Goal: Task Accomplishment & Management: Use online tool/utility

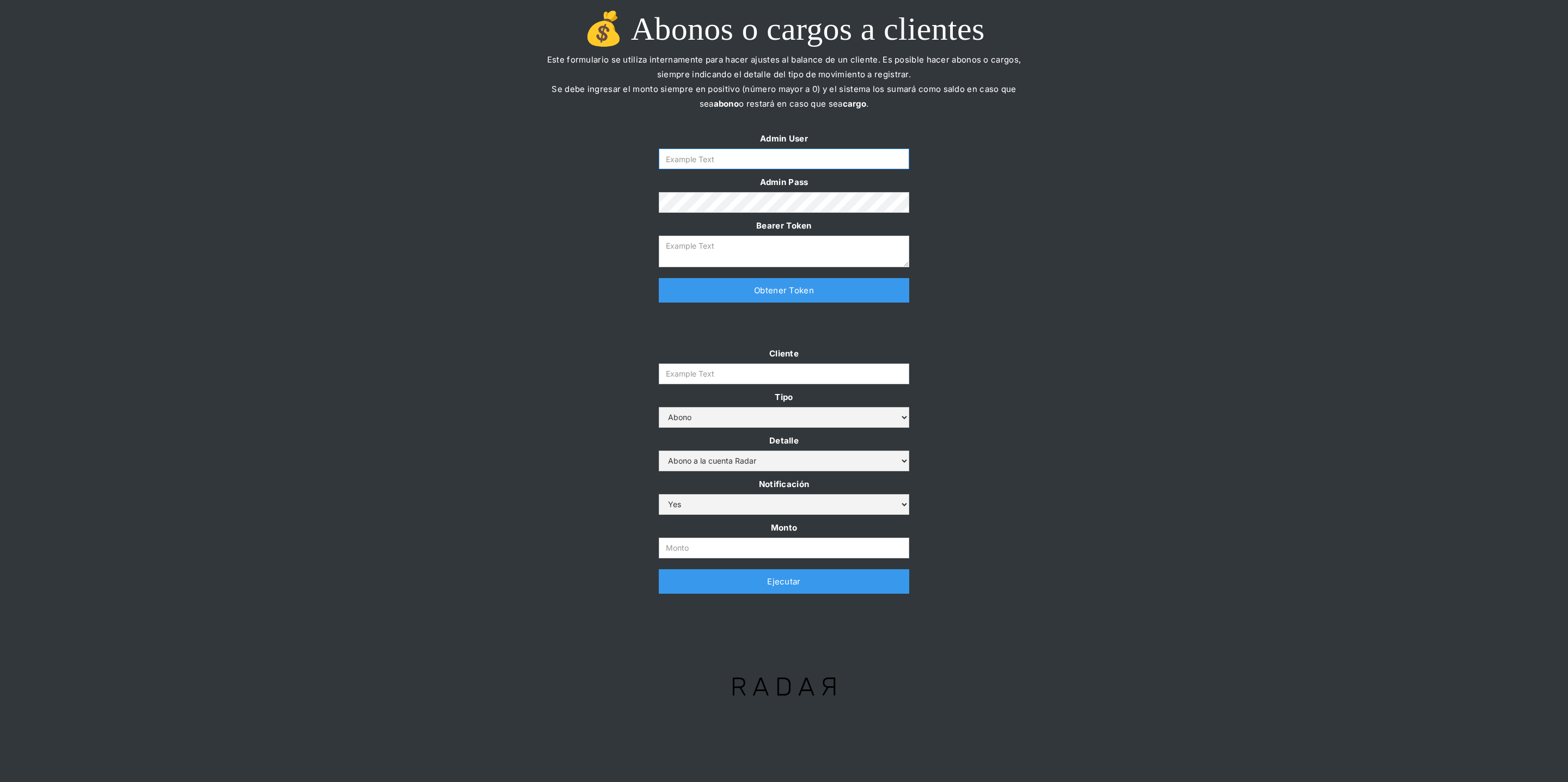
click at [715, 159] on input "Form" at bounding box center [784, 159] width 251 height 21
type input "[PERSON_NAME][EMAIL_ADDRESS][DOMAIN_NAME]"
click at [724, 291] on link "Obtener Token" at bounding box center [784, 290] width 251 height 24
type textarea "[SECURITY_DATA]"
click at [700, 544] on input "Monto" at bounding box center [784, 548] width 251 height 21
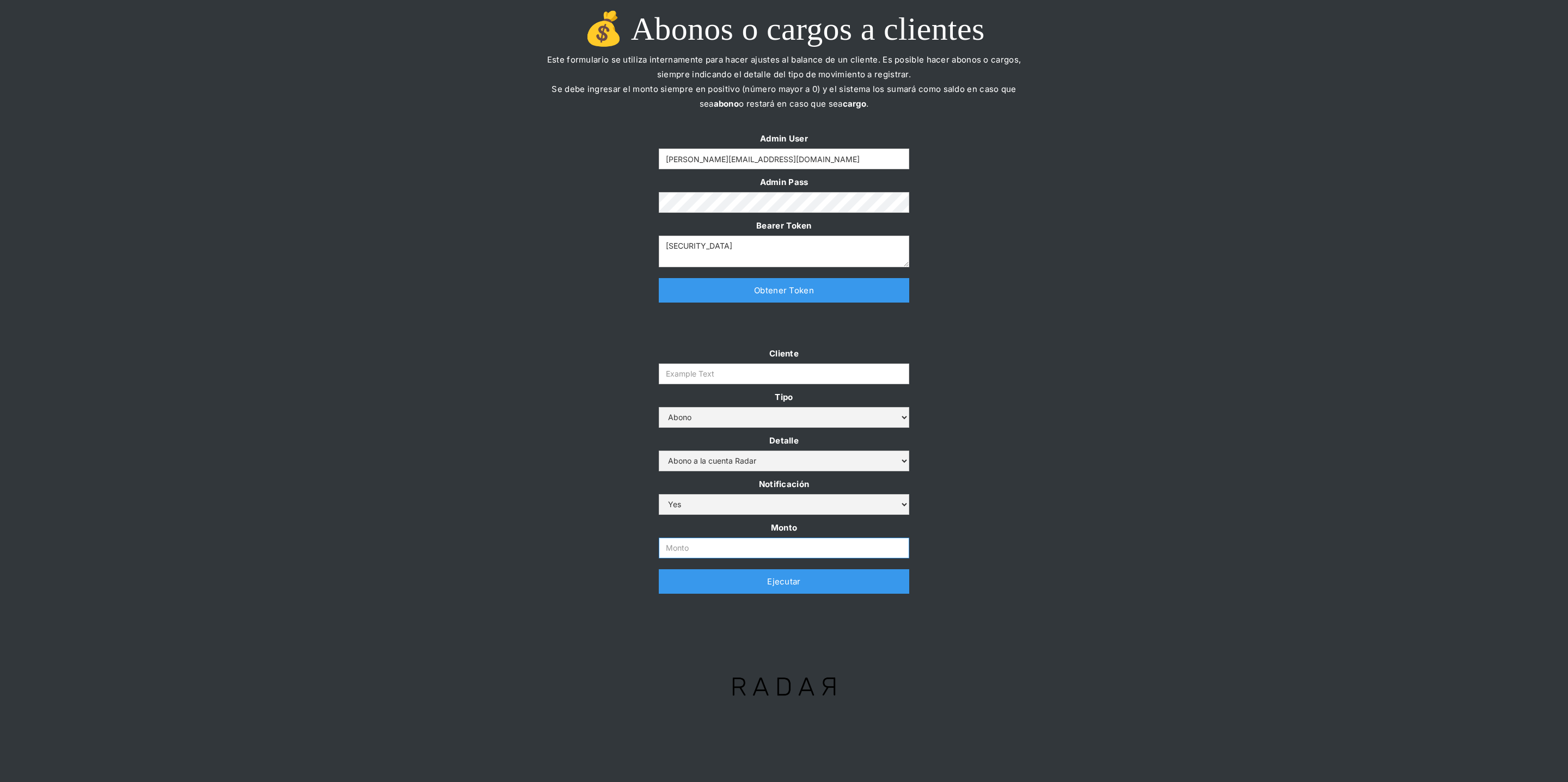
paste input "1.000.000.000"
type input "1.000.000.000"
click at [840, 370] on input "Cliente" at bounding box center [784, 374] width 251 height 21
paste input "prontopaga"
type input "prontopaga"
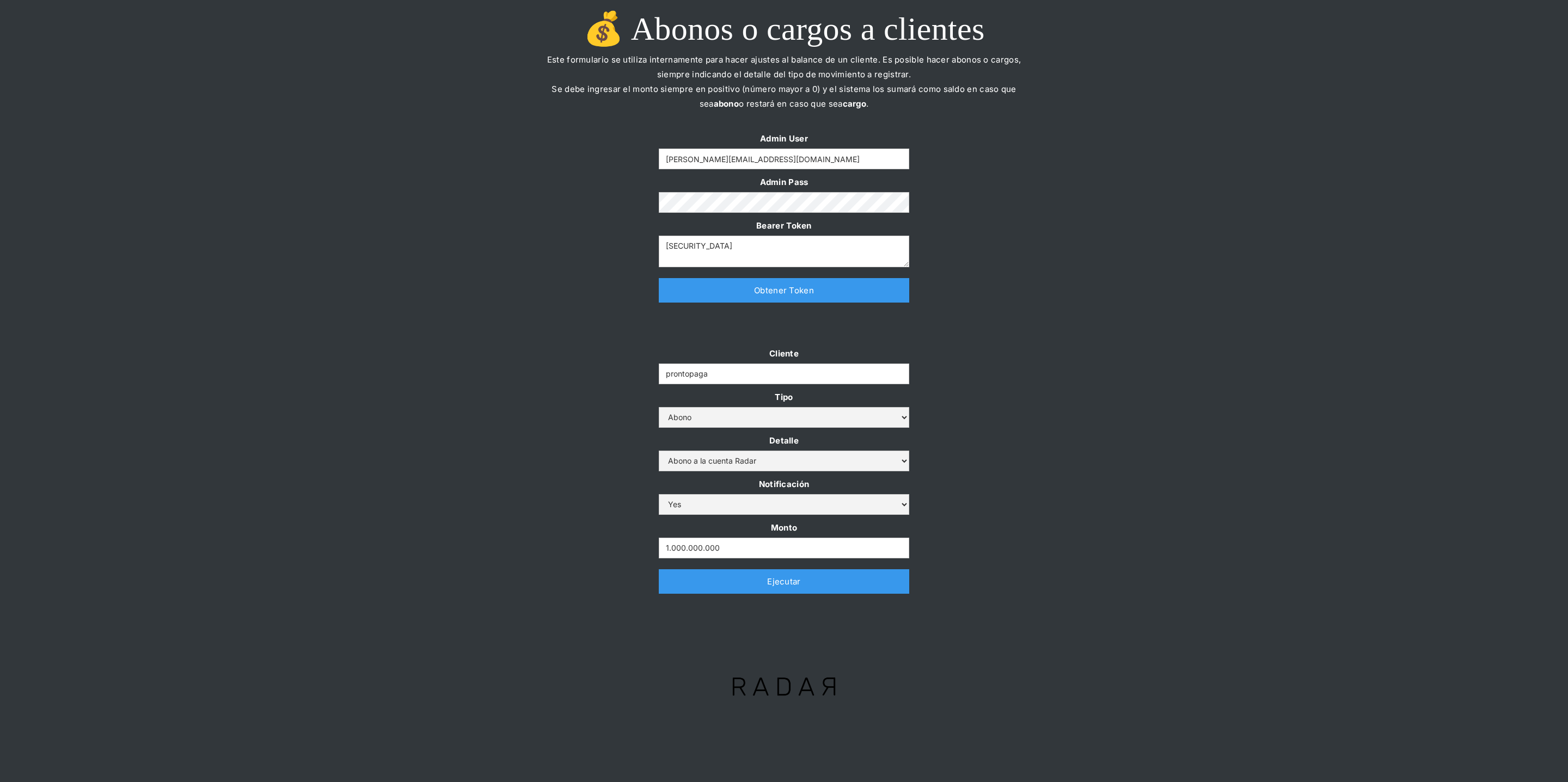
click at [588, 355] on div "Cliente prontopaga Tipo Abono Cargo Detalle Abono a la cuenta Radar Devolución …" at bounding box center [784, 475] width 1568 height 259
click at [992, 370] on div "Cliente prontopaga Tipo Abono Cargo Detalle Abono a la cuenta Radar Devolución …" at bounding box center [784, 475] width 1568 height 259
click at [778, 585] on link "Ejecutar" at bounding box center [784, 581] width 251 height 24
